Goal: Transaction & Acquisition: Purchase product/service

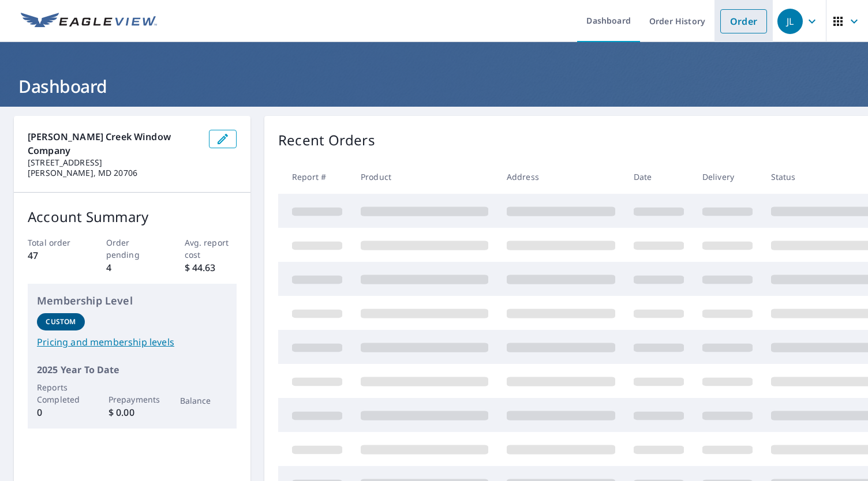
click at [734, 16] on link "Order" at bounding box center [744, 21] width 47 height 24
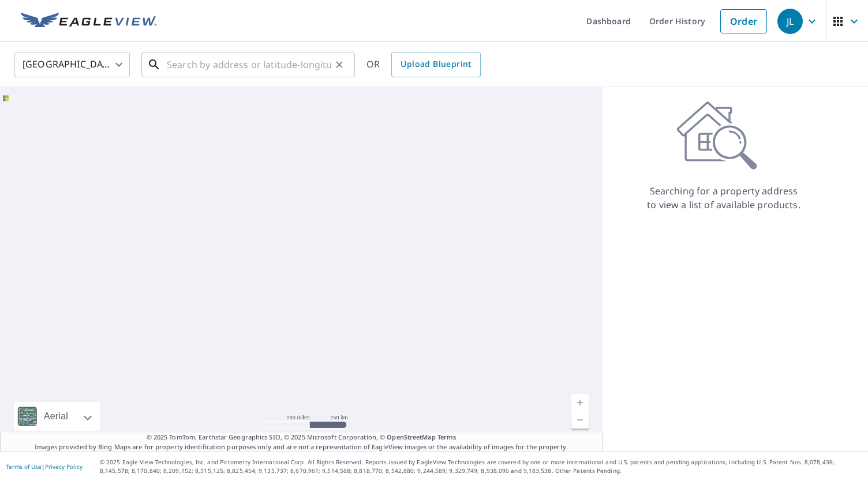
click at [219, 69] on input "text" at bounding box center [249, 64] width 165 height 32
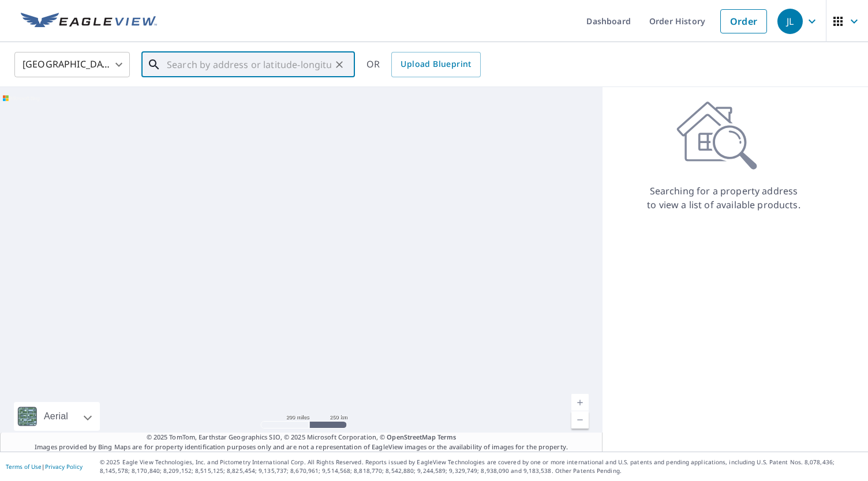
paste input "[STREET_ADDRESS]"
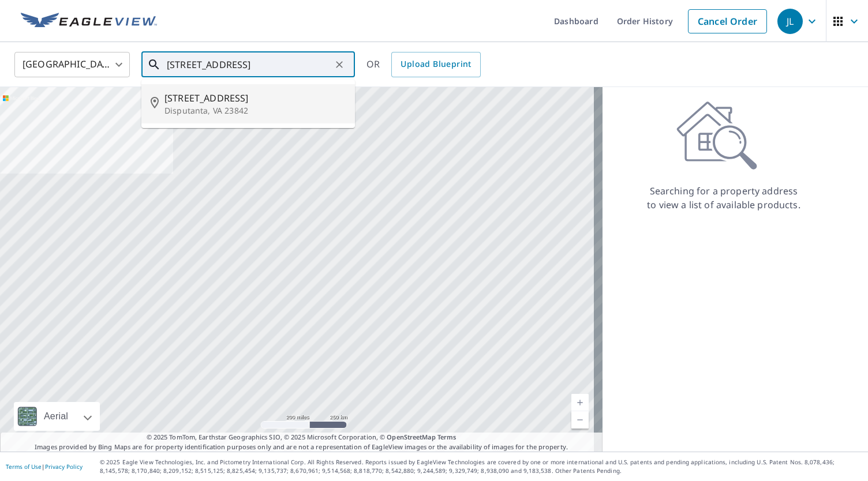
click at [278, 109] on p "Disputanta, VA 23842" at bounding box center [255, 111] width 181 height 12
type input "[STREET_ADDRESS]"
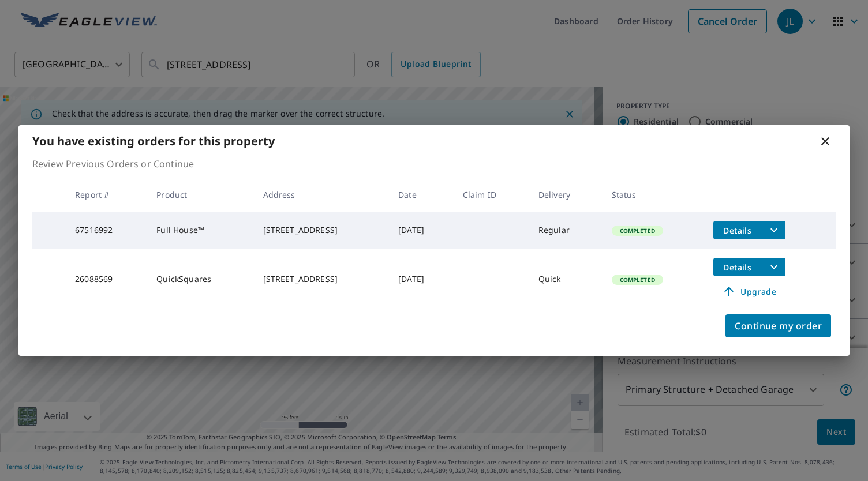
click at [241, 313] on div "Continue my order" at bounding box center [433, 333] width 831 height 46
click at [826, 140] on icon at bounding box center [826, 142] width 14 height 14
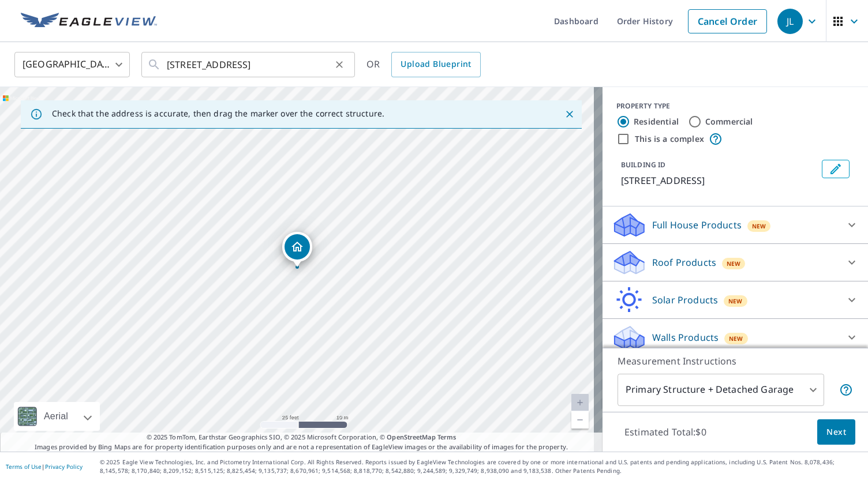
click at [341, 63] on icon "Clear" at bounding box center [339, 64] width 7 height 7
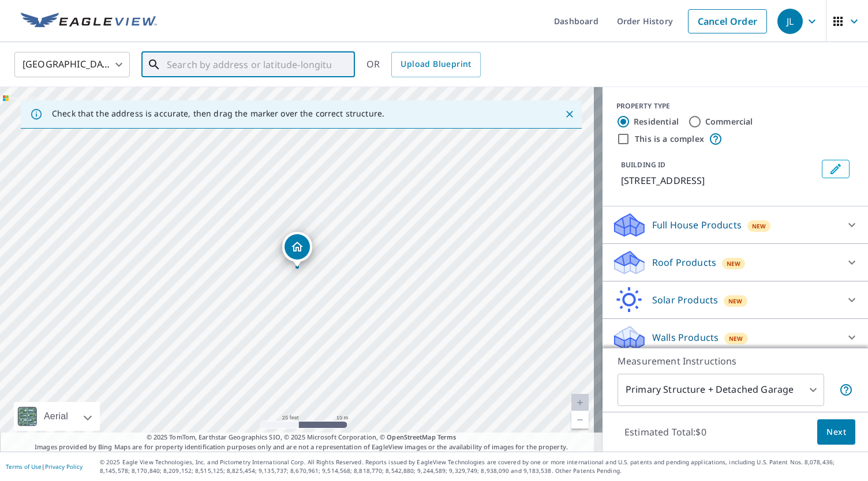
paste input "590 [PERSON_NAME] Dr"
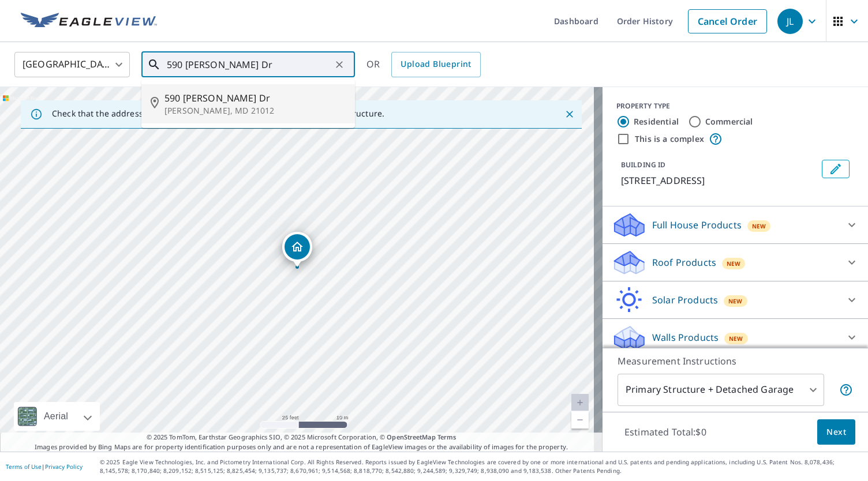
click at [269, 115] on p "[PERSON_NAME], MD 21012" at bounding box center [255, 111] width 181 height 12
type input "590 [PERSON_NAME] Dr [PERSON_NAME], MD 21012"
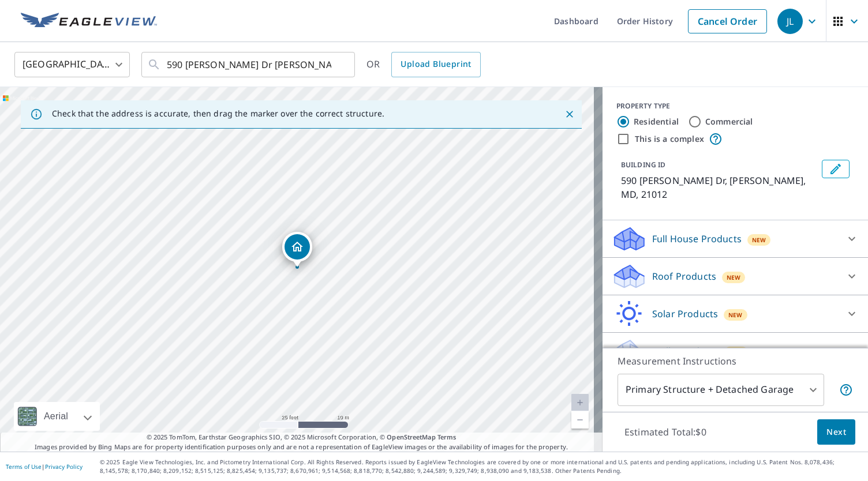
click at [797, 226] on div "Full House Products New" at bounding box center [725, 239] width 226 height 27
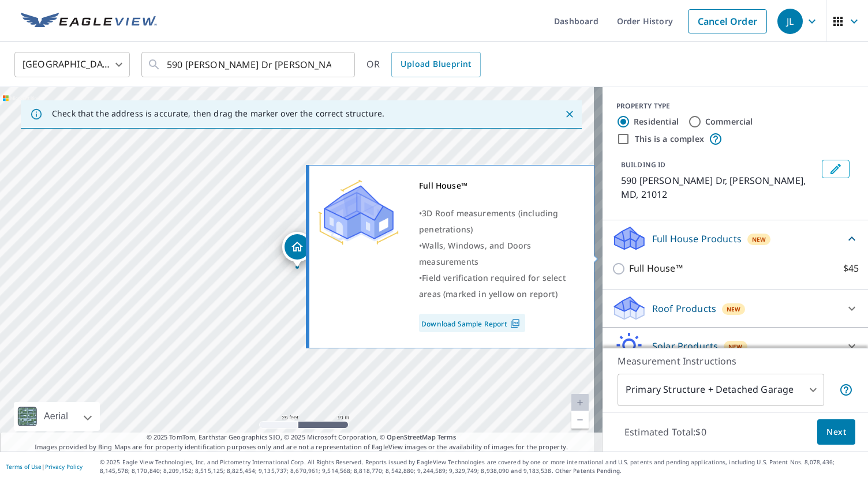
click at [629, 262] on p "Full House™" at bounding box center [656, 269] width 54 height 14
click at [628, 262] on input "Full House™ $45" at bounding box center [620, 269] width 17 height 14
checkbox input "true"
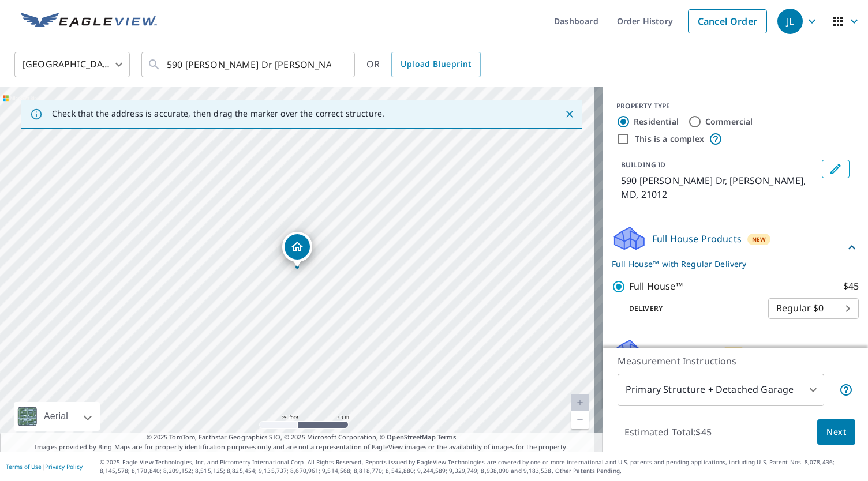
click at [827, 429] on span "Next" at bounding box center [837, 432] width 20 height 14
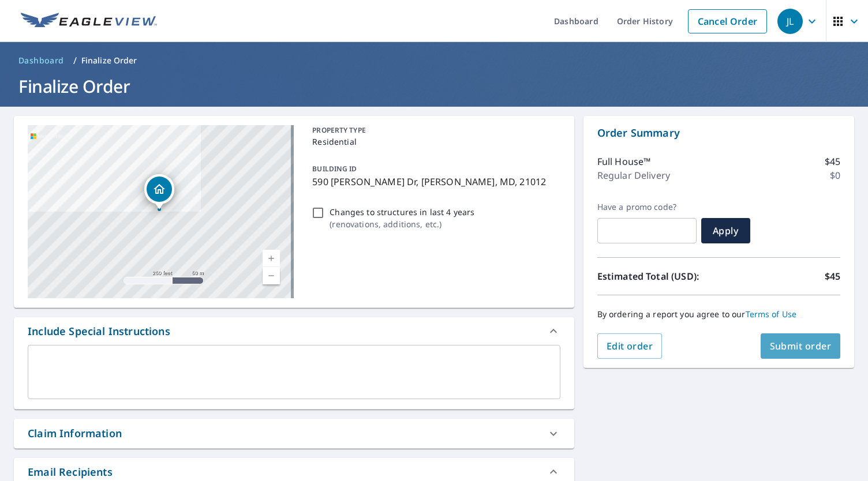
click at [790, 341] on span "Submit order" at bounding box center [801, 346] width 62 height 13
checkbox input "true"
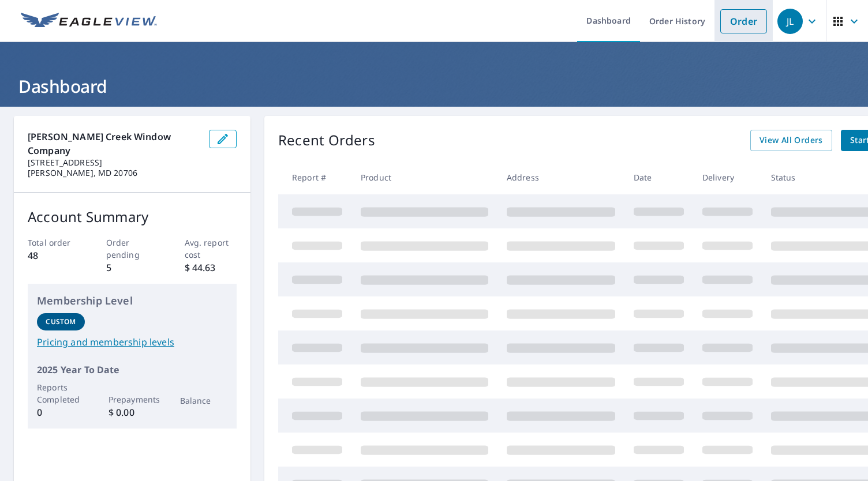
click at [742, 16] on link "Order" at bounding box center [744, 21] width 47 height 24
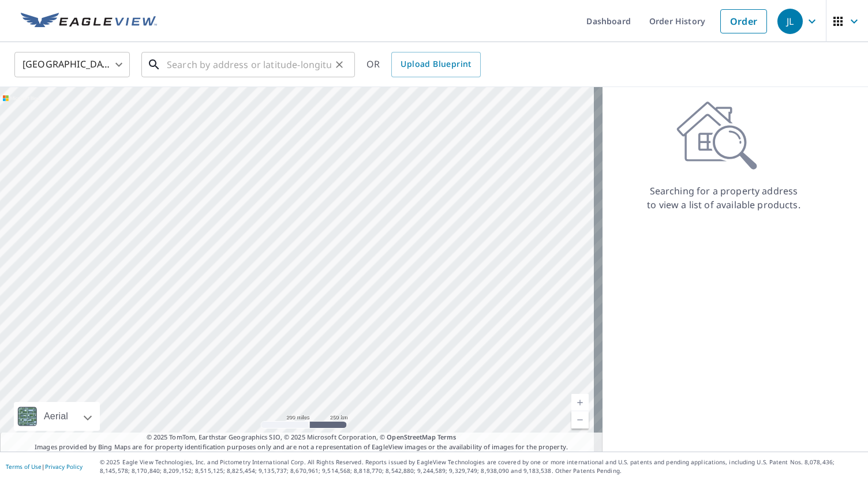
click at [307, 68] on input "text" at bounding box center [249, 64] width 165 height 32
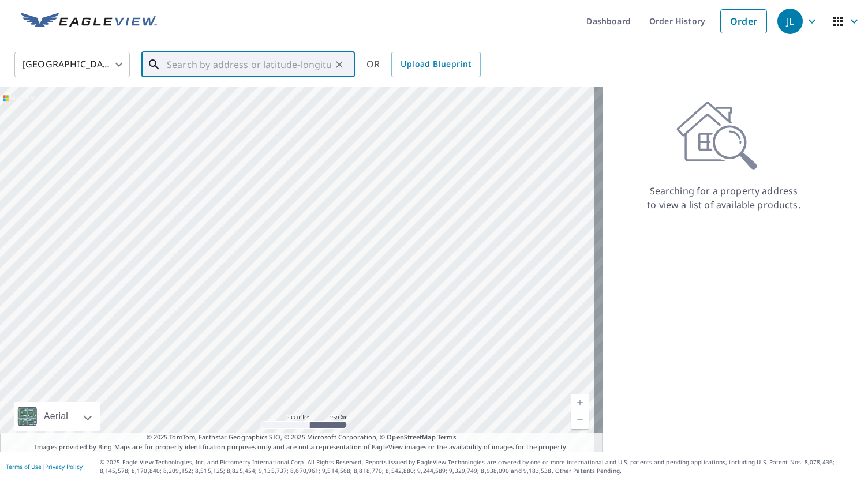
paste input "14120 Tattershall Pl"
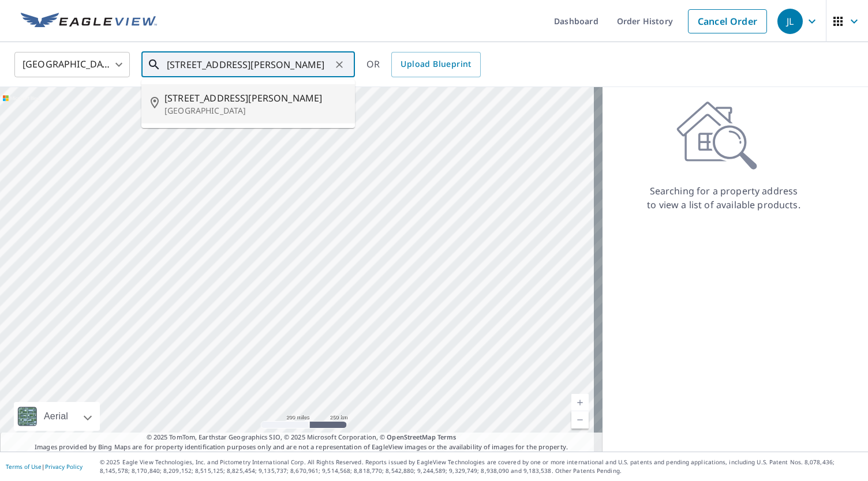
click at [246, 103] on span "14120 Tattershall Pl" at bounding box center [255, 98] width 181 height 14
type input "14120 Tattershall Pl Germantown, MD 20874"
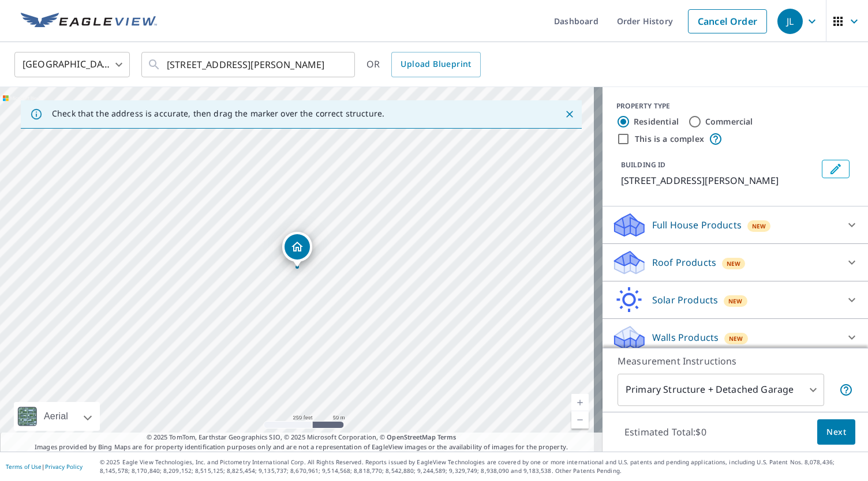
click at [678, 232] on p "Full House Products" at bounding box center [696, 225] width 89 height 14
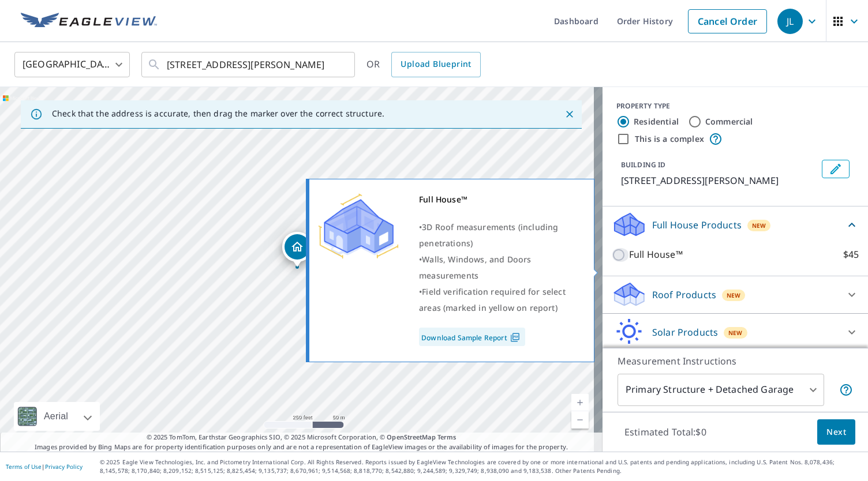
click at [616, 262] on input "Full House™ $45" at bounding box center [620, 255] width 17 height 14
checkbox input "true"
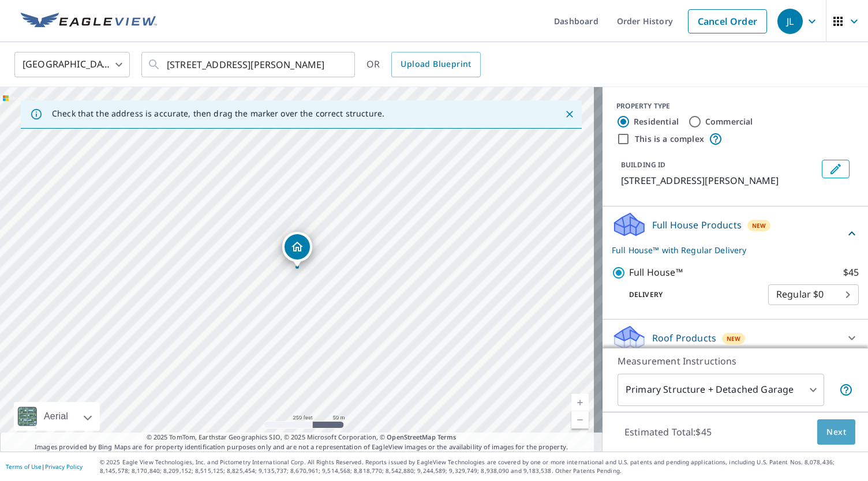
click at [827, 437] on span "Next" at bounding box center [837, 432] width 20 height 14
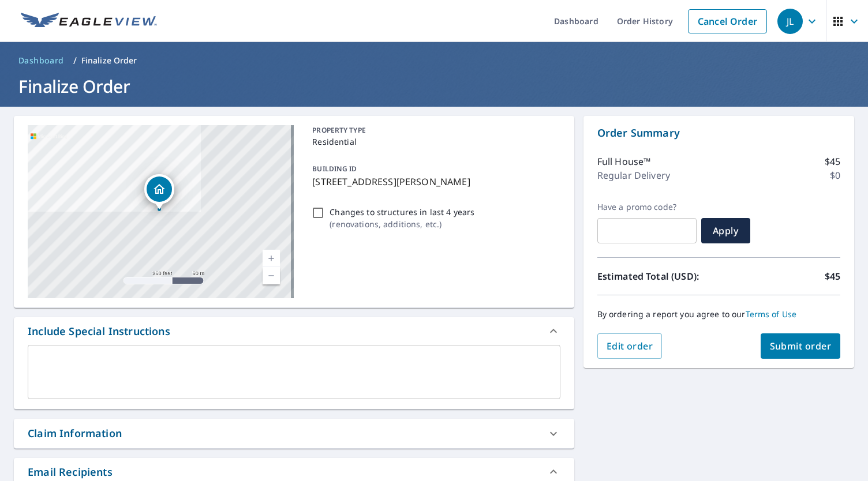
click at [789, 352] on button "Submit order" at bounding box center [801, 346] width 80 height 25
checkbox input "true"
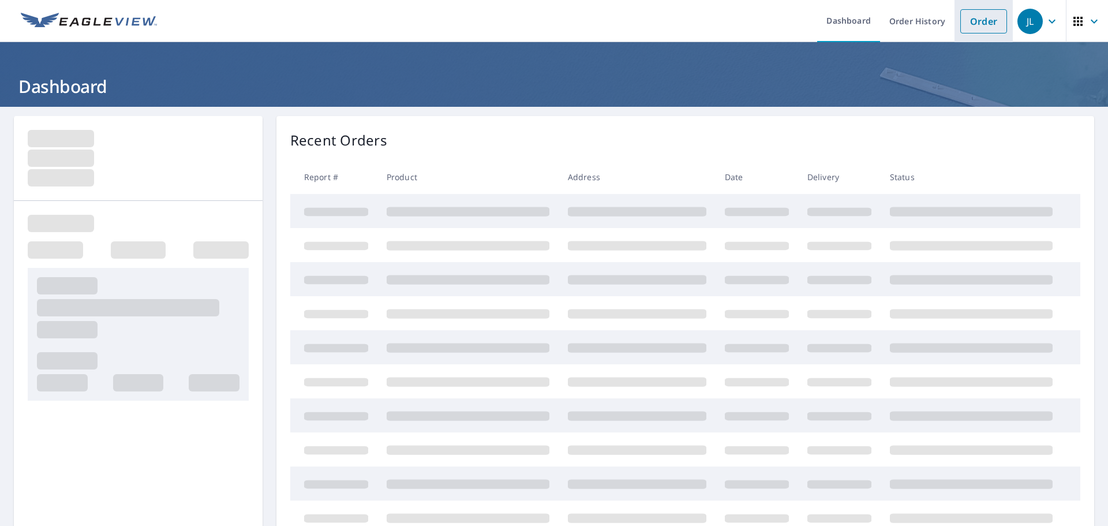
click at [979, 25] on link "Order" at bounding box center [984, 21] width 47 height 24
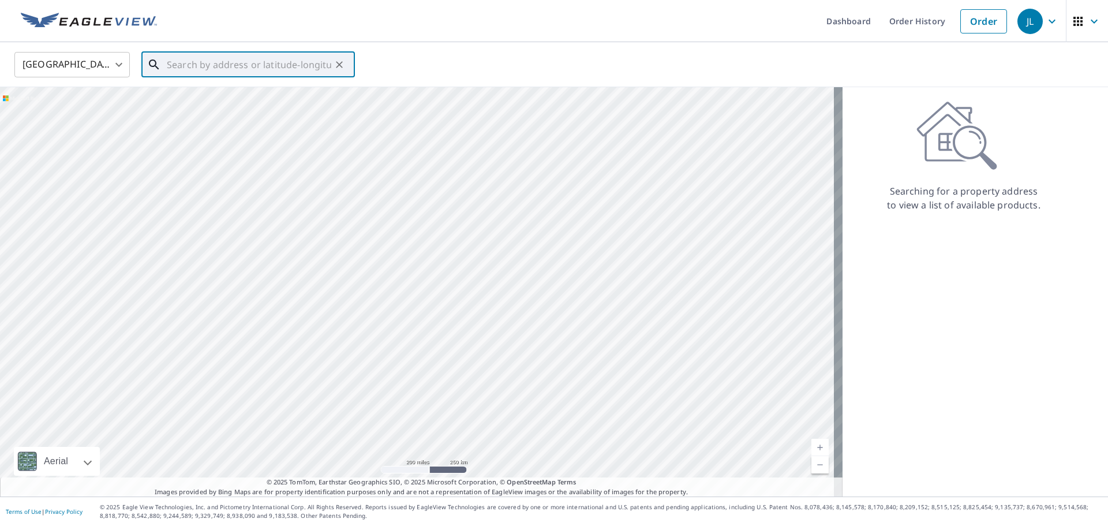
click at [263, 56] on input "text" at bounding box center [249, 64] width 165 height 32
paste input "[STREET_ADDRESS]"
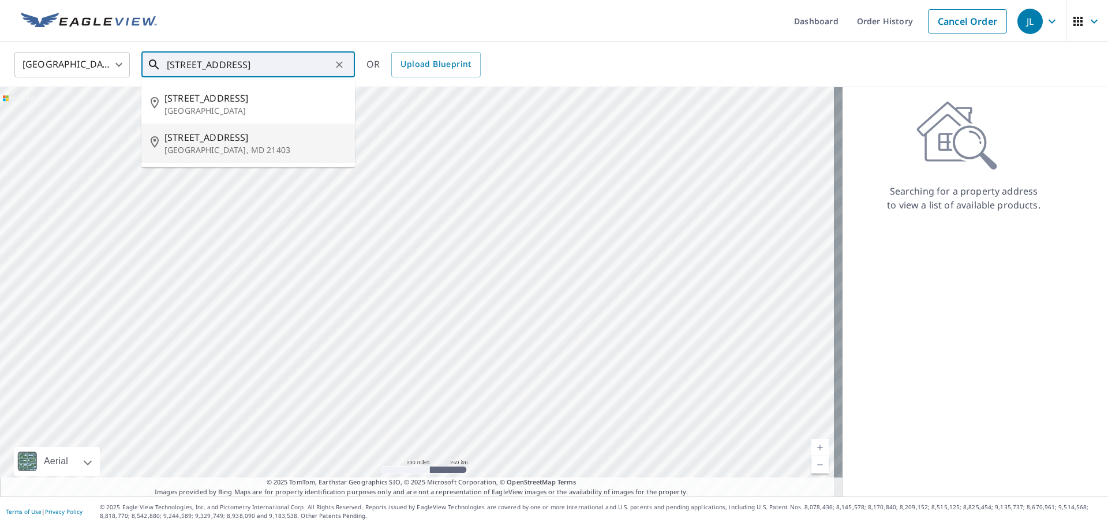
click at [225, 152] on p "[GEOGRAPHIC_DATA], MD 21403" at bounding box center [255, 150] width 181 height 12
type input "[STREET_ADDRESS]"
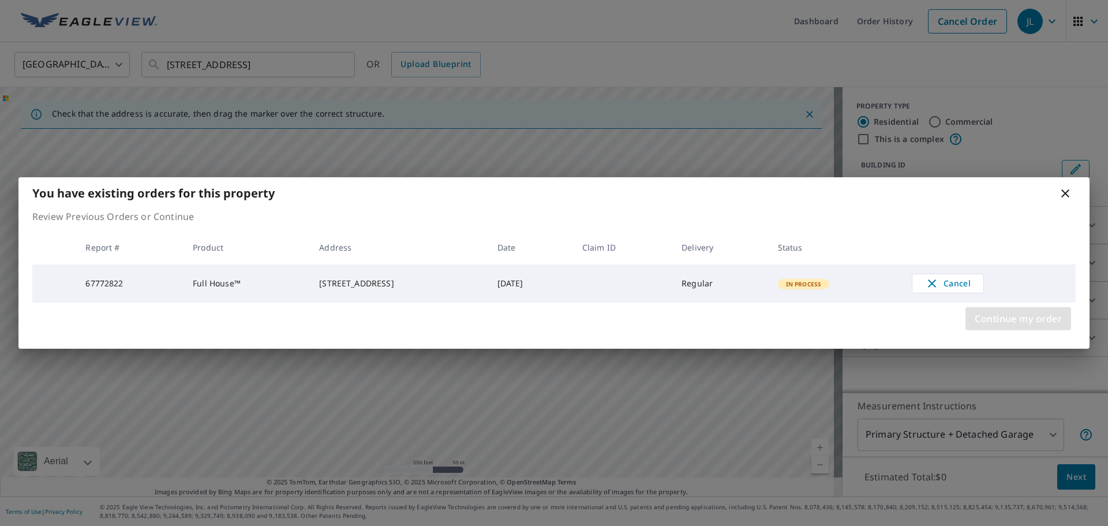
click at [1026, 321] on span "Continue my order" at bounding box center [1018, 319] width 87 height 16
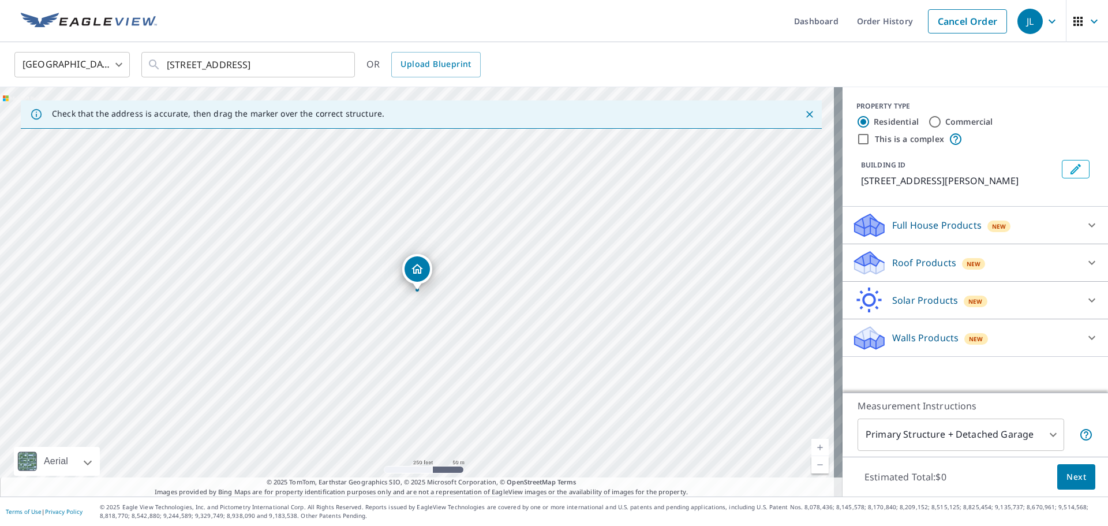
click at [939, 222] on p "Full House Products" at bounding box center [937, 225] width 89 height 14
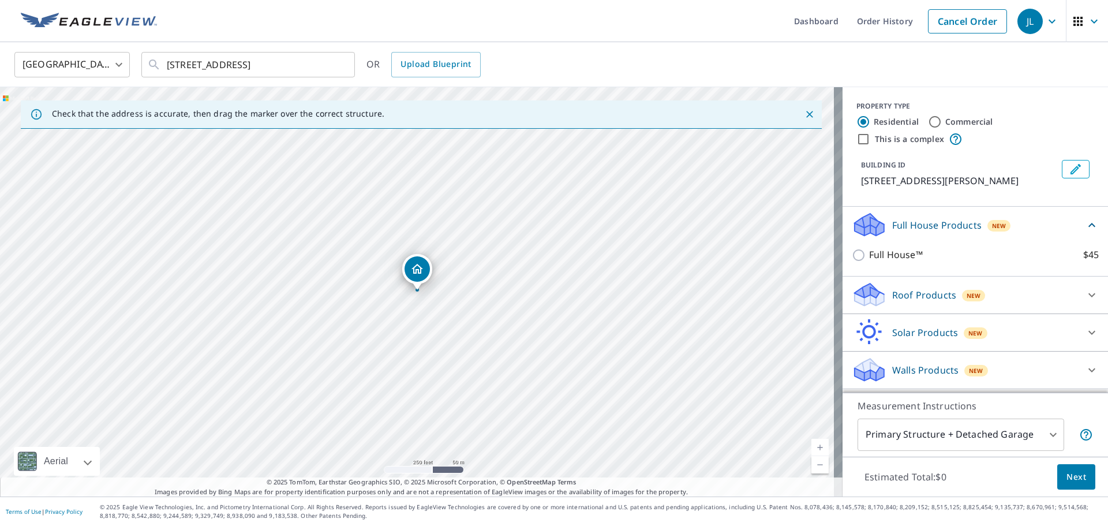
click at [869, 253] on p "Full House™" at bounding box center [896, 255] width 54 height 14
click at [865, 253] on input "Full House™ $45" at bounding box center [860, 255] width 17 height 14
checkbox input "true"
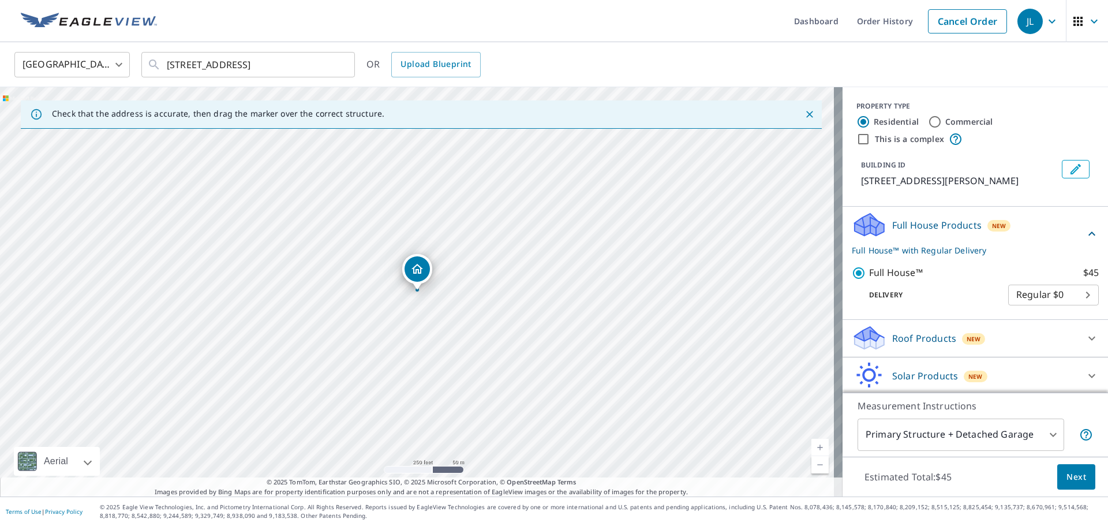
click at [1058, 472] on button "Next" at bounding box center [1077, 477] width 38 height 26
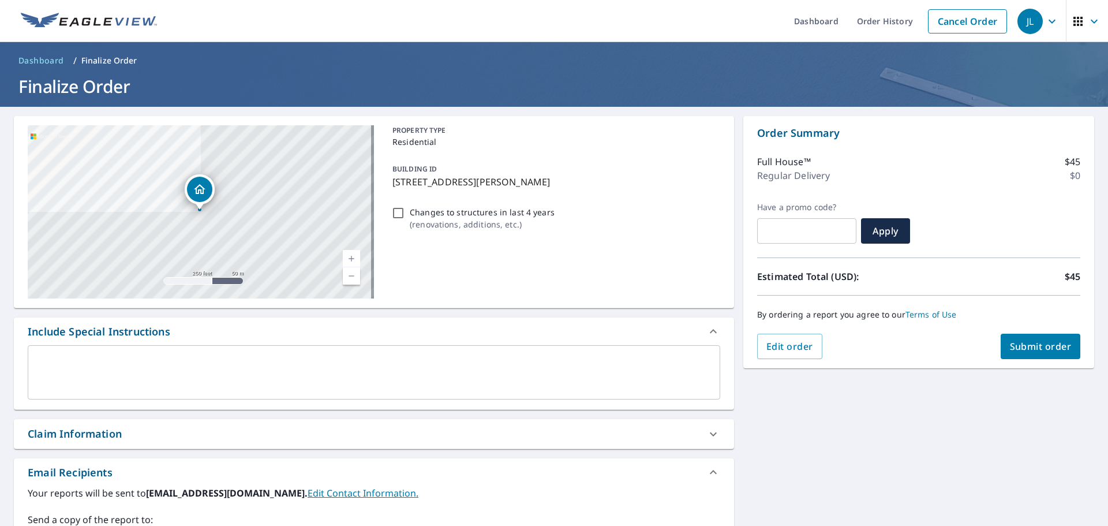
click at [1024, 344] on span "Submit order" at bounding box center [1041, 346] width 62 height 13
checkbox input "true"
